Goal: Task Accomplishment & Management: Use online tool/utility

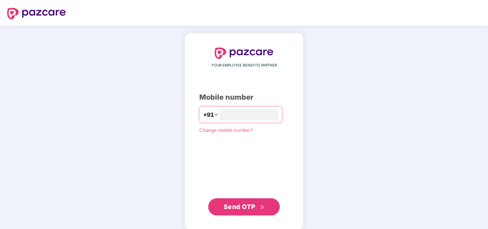
type input "**********"
click at [245, 206] on span "Send OTP" at bounding box center [239, 206] width 32 height 8
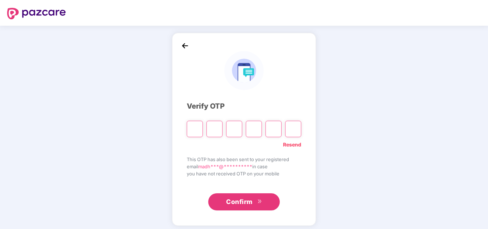
paste input "*"
type input "*"
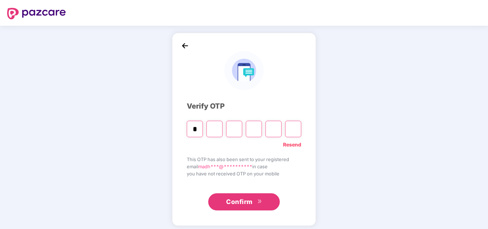
type input "*"
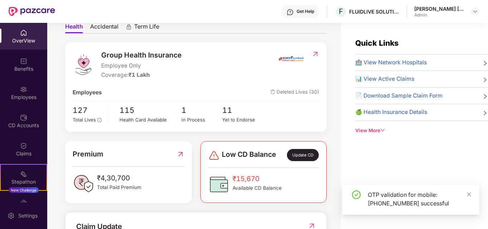
scroll to position [107, 0]
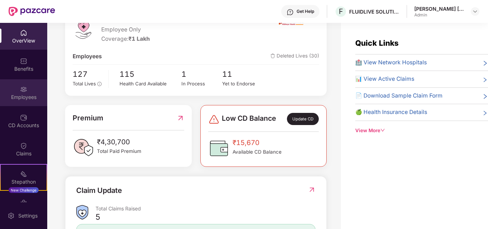
click at [30, 84] on div "Employees" at bounding box center [23, 92] width 47 height 27
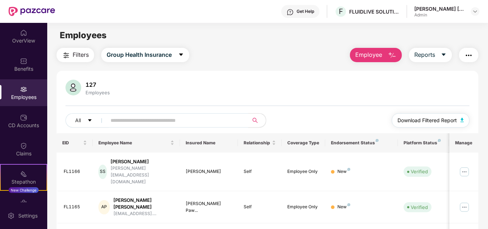
click at [427, 120] on span "Download Filtered Report" at bounding box center [426, 121] width 59 height 8
